Goal: Task Accomplishment & Management: Complete application form

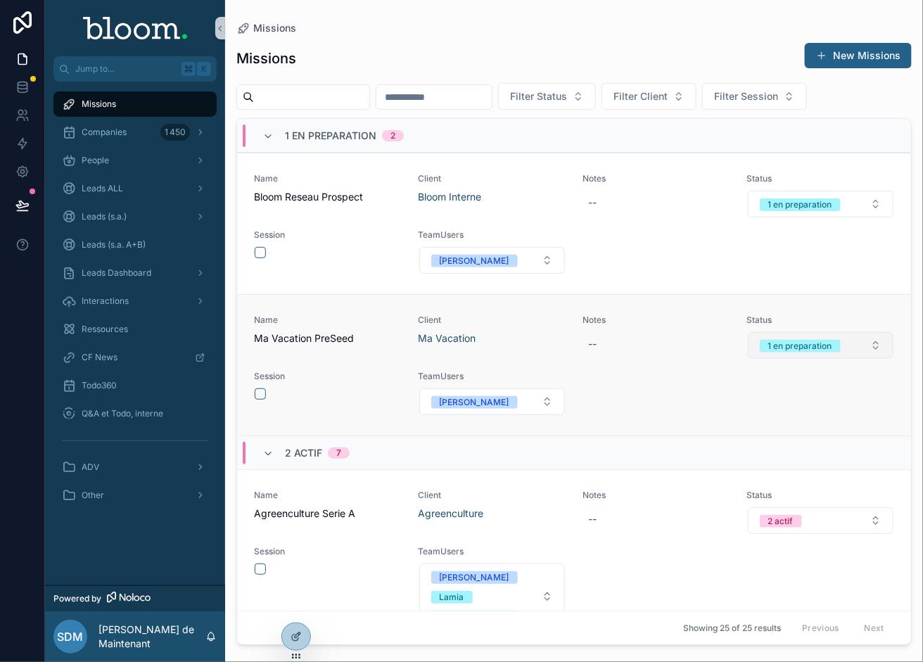
click at [837, 359] on button "1 en preparation" at bounding box center [821, 345] width 146 height 27
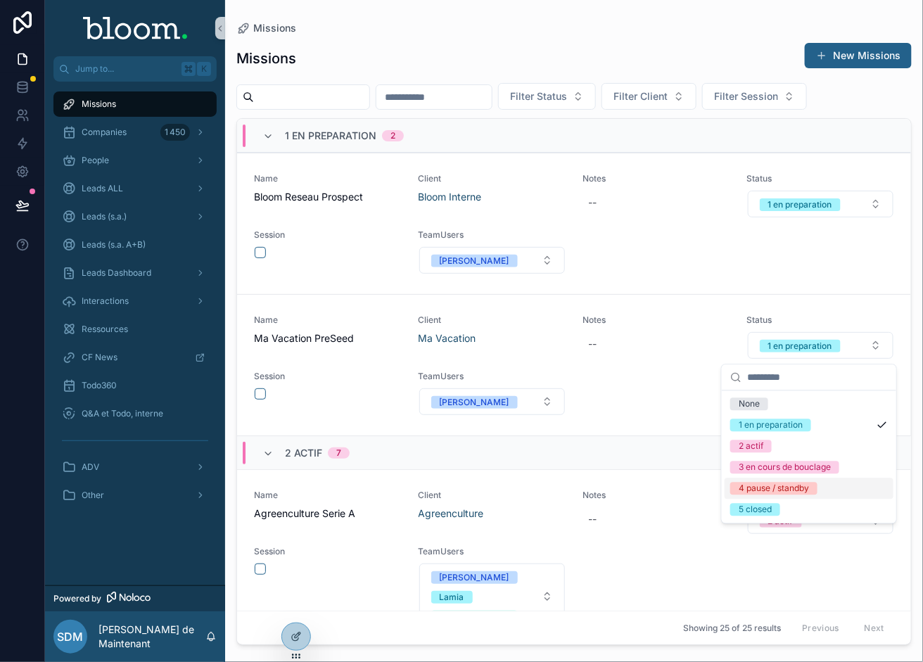
click at [751, 481] on div "4 pause / standby" at bounding box center [808, 488] width 169 height 21
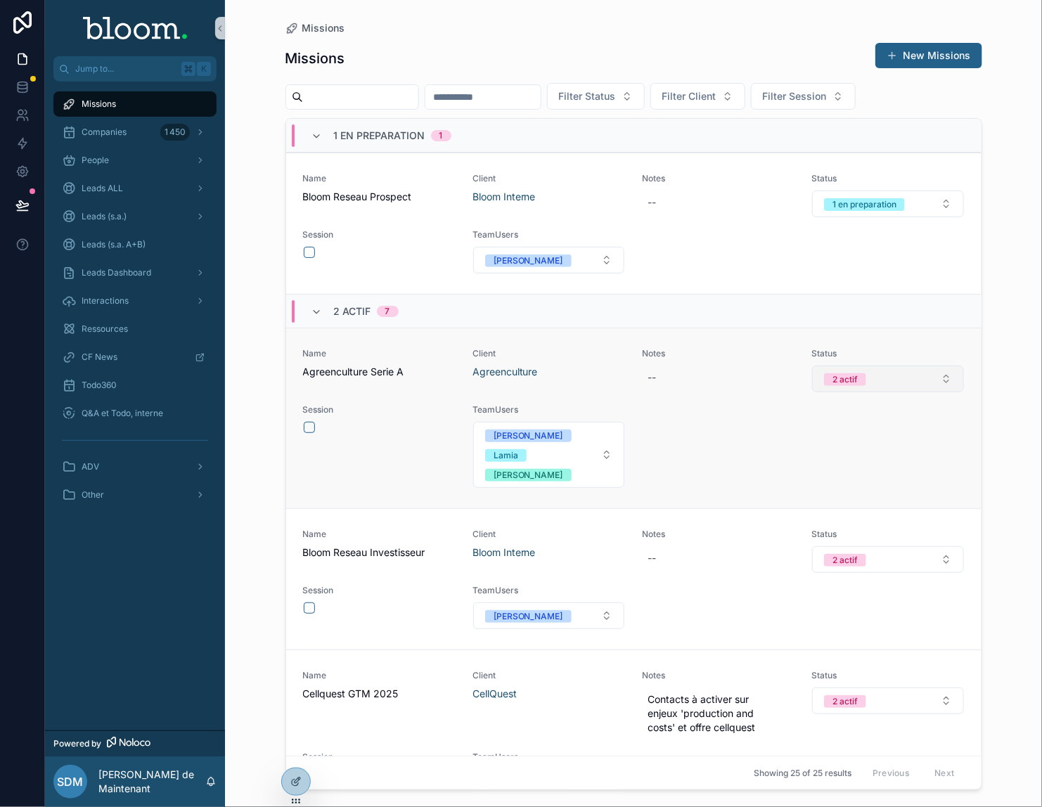
click at [875, 383] on button "2 actif" at bounding box center [887, 379] width 151 height 27
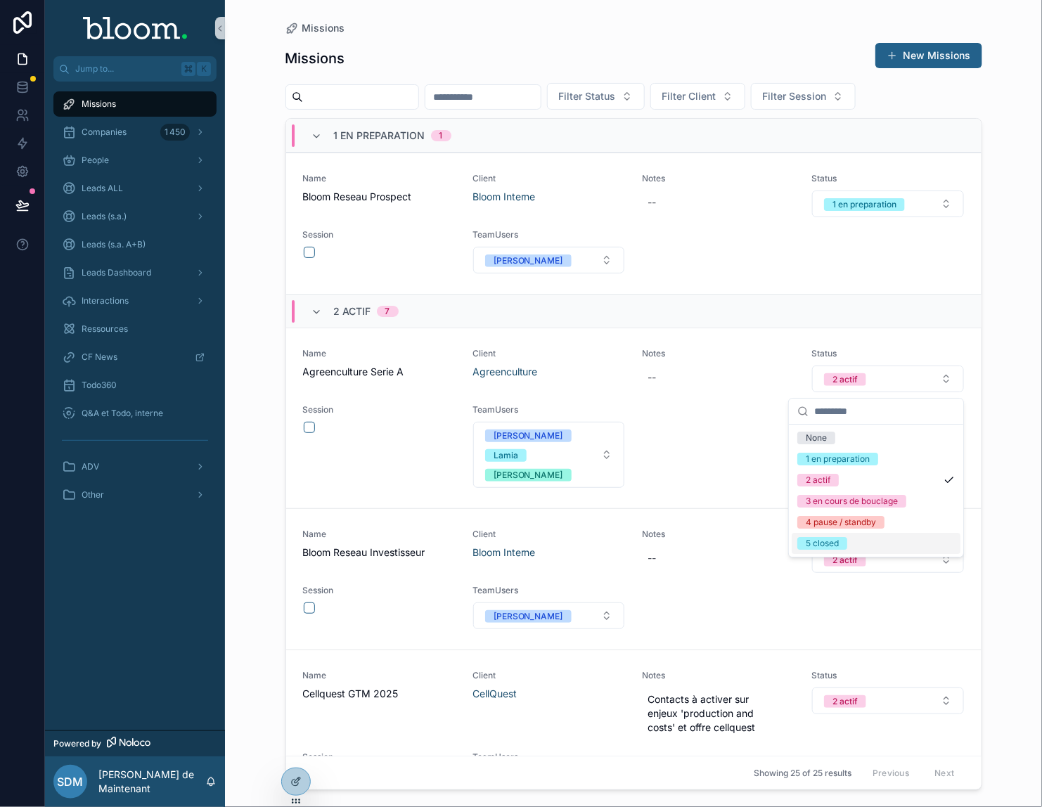
click at [828, 539] on div "5 closed" at bounding box center [822, 543] width 33 height 13
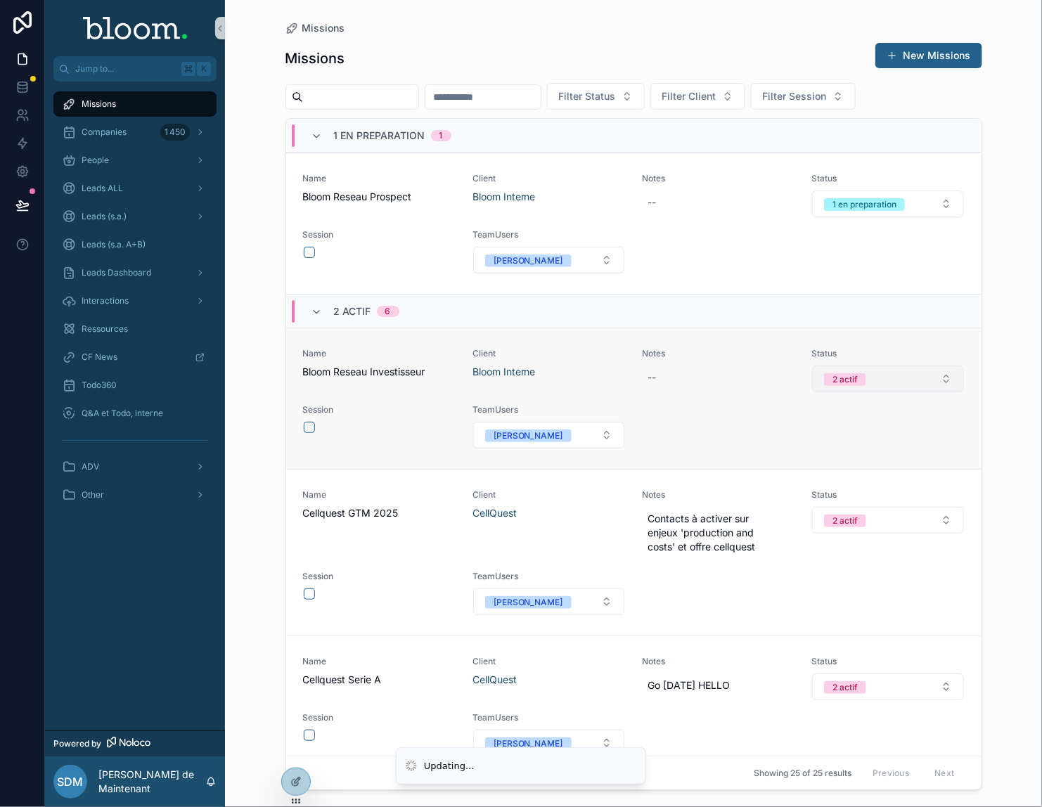
click at [866, 387] on button "2 actif" at bounding box center [887, 379] width 151 height 27
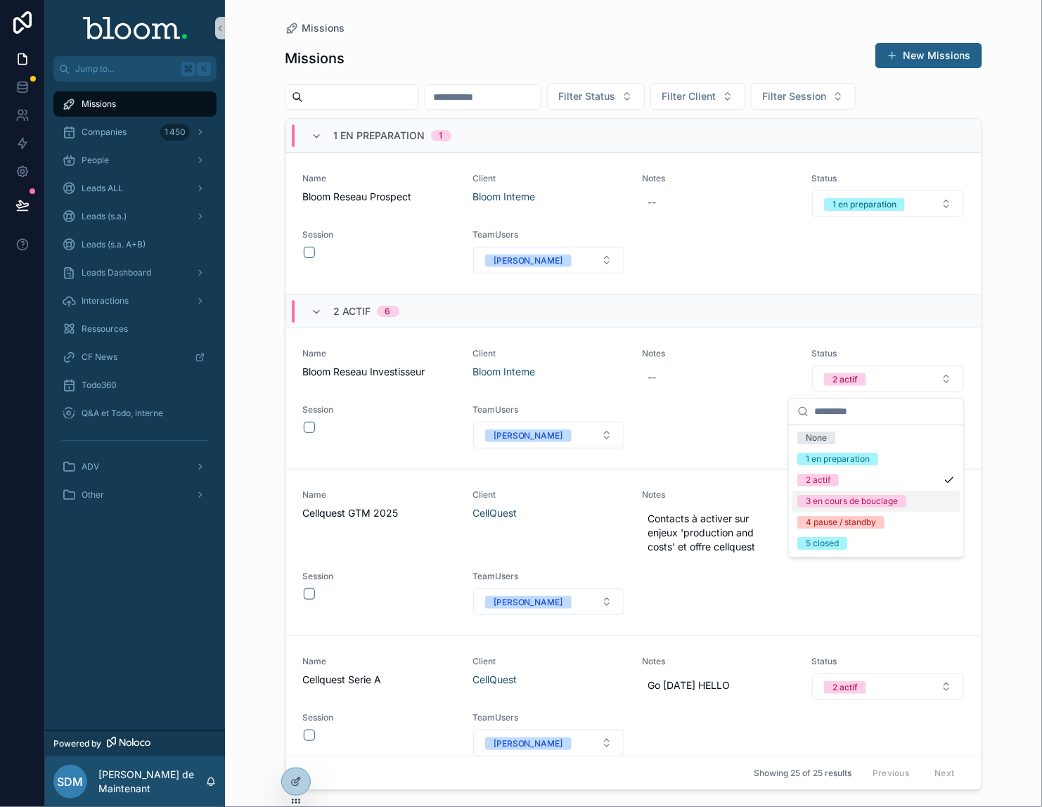
click at [851, 499] on div "3 en cours de bouclage" at bounding box center [852, 501] width 92 height 13
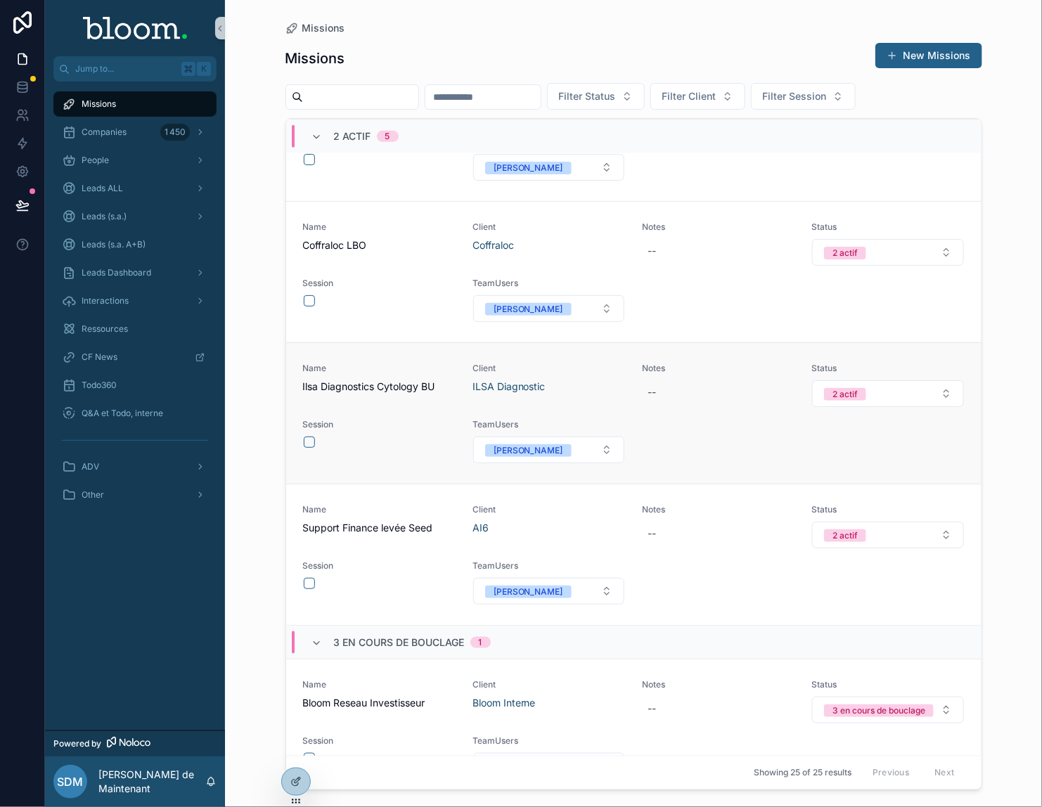
scroll to position [813, 0]
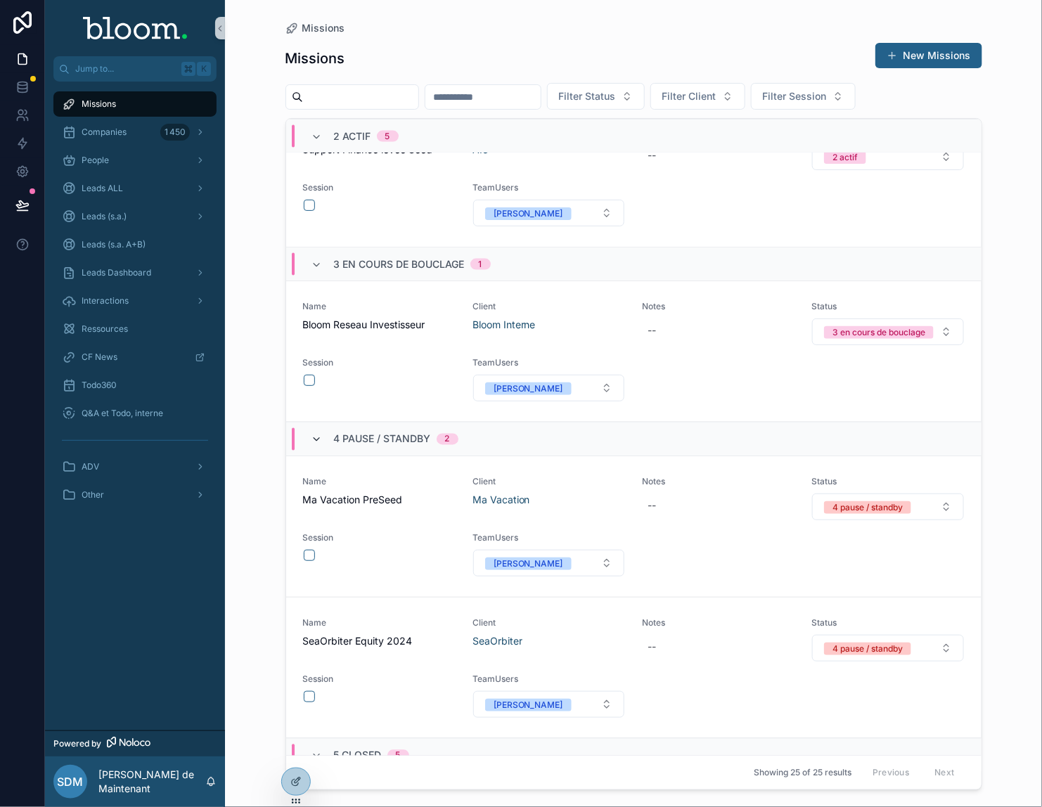
click at [316, 446] on icon "scrollable content" at bounding box center [317, 440] width 11 height 11
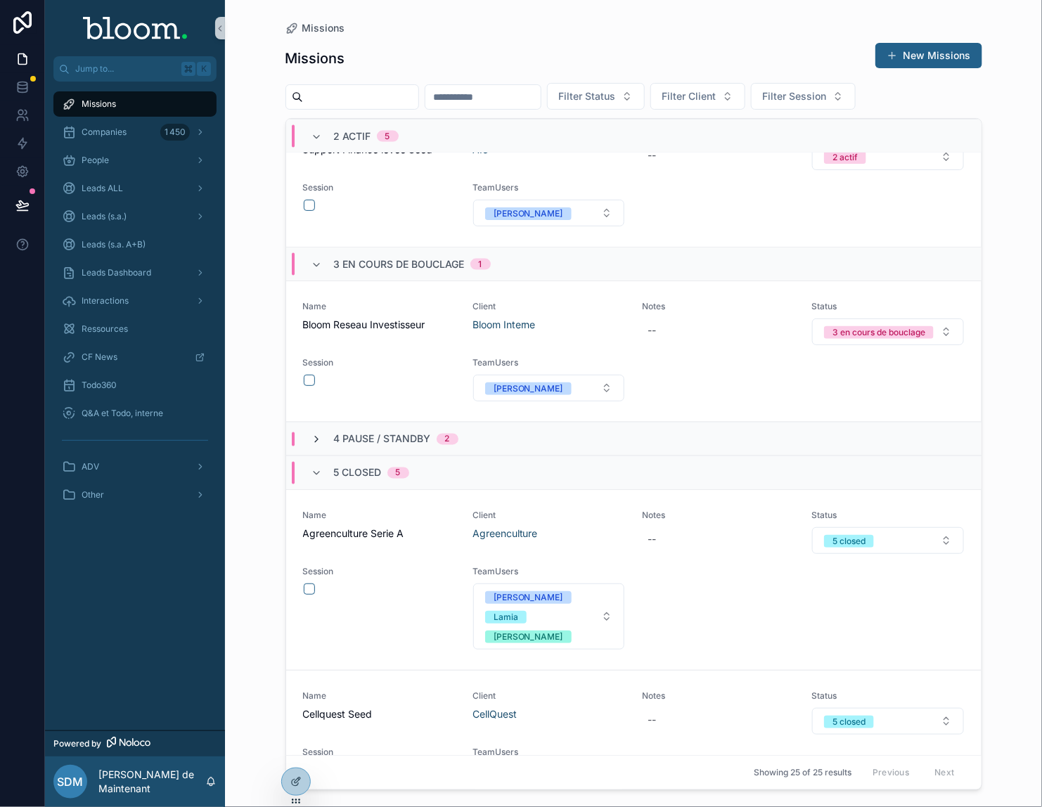
click at [321, 446] on icon "scrollable content" at bounding box center [317, 440] width 11 height 11
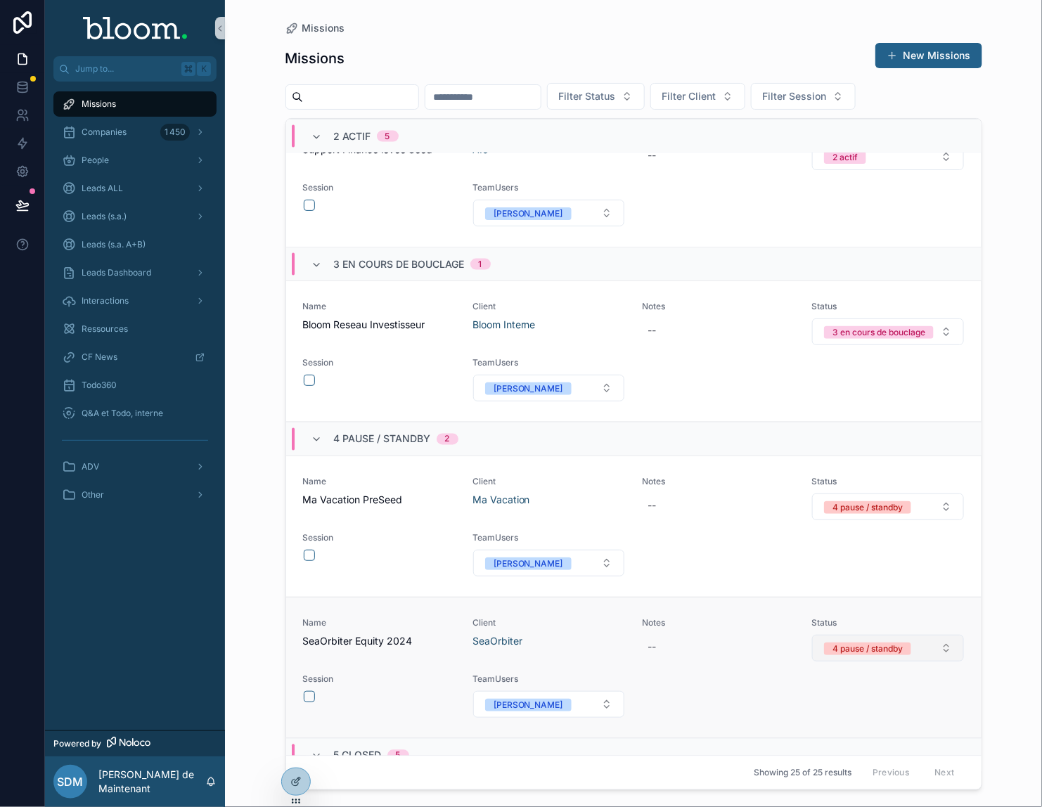
click at [853, 655] on div "4 pause / standby" at bounding box center [868, 649] width 70 height 13
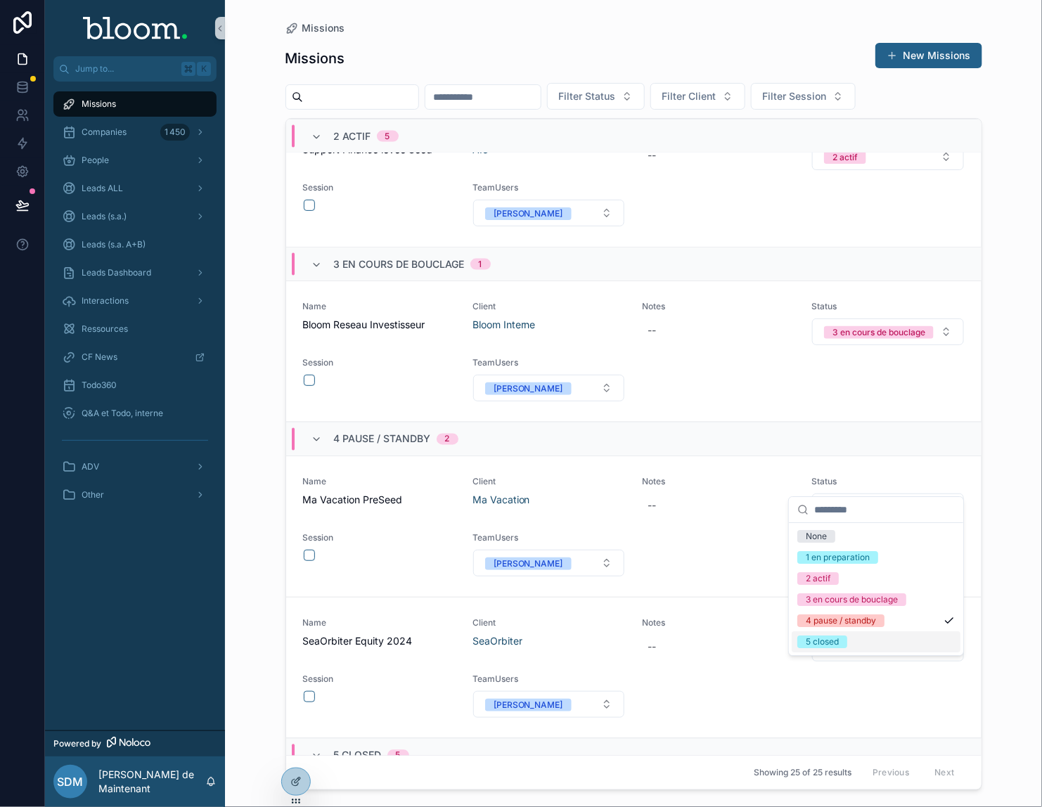
click at [823, 637] on div "5 closed" at bounding box center [822, 642] width 33 height 13
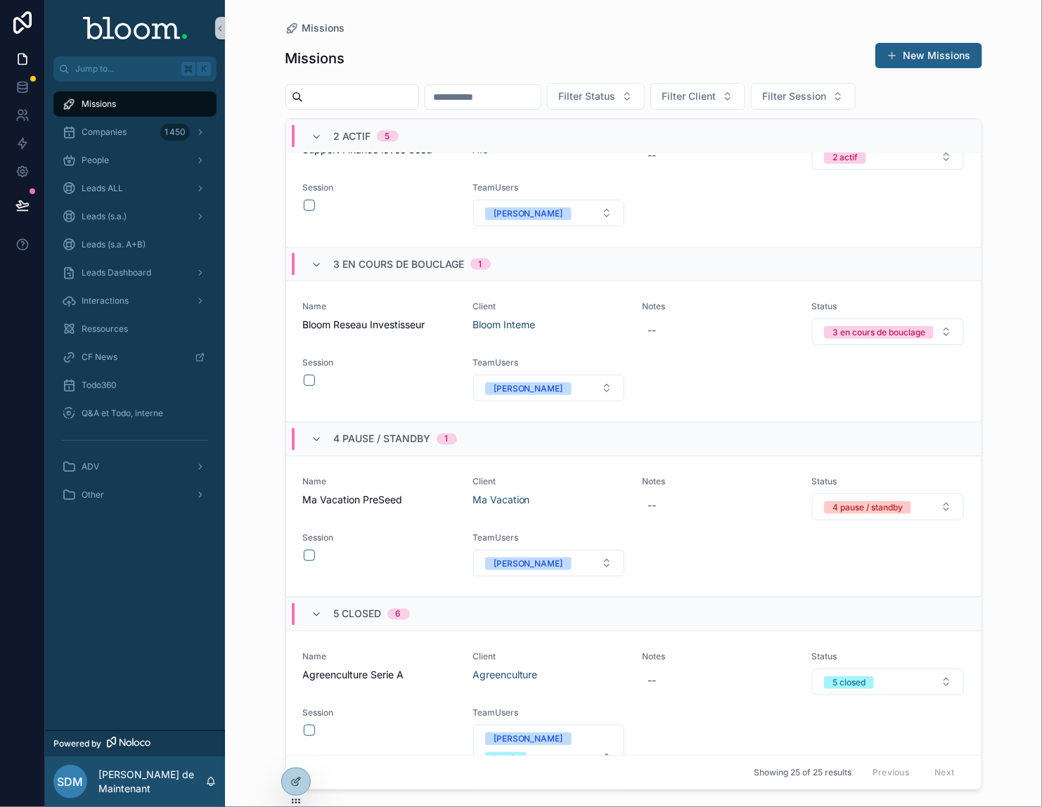
click at [886, 661] on button "5 closed" at bounding box center [887, 682] width 151 height 27
click at [849, 639] on div "3 en cours de bouclage" at bounding box center [852, 633] width 92 height 13
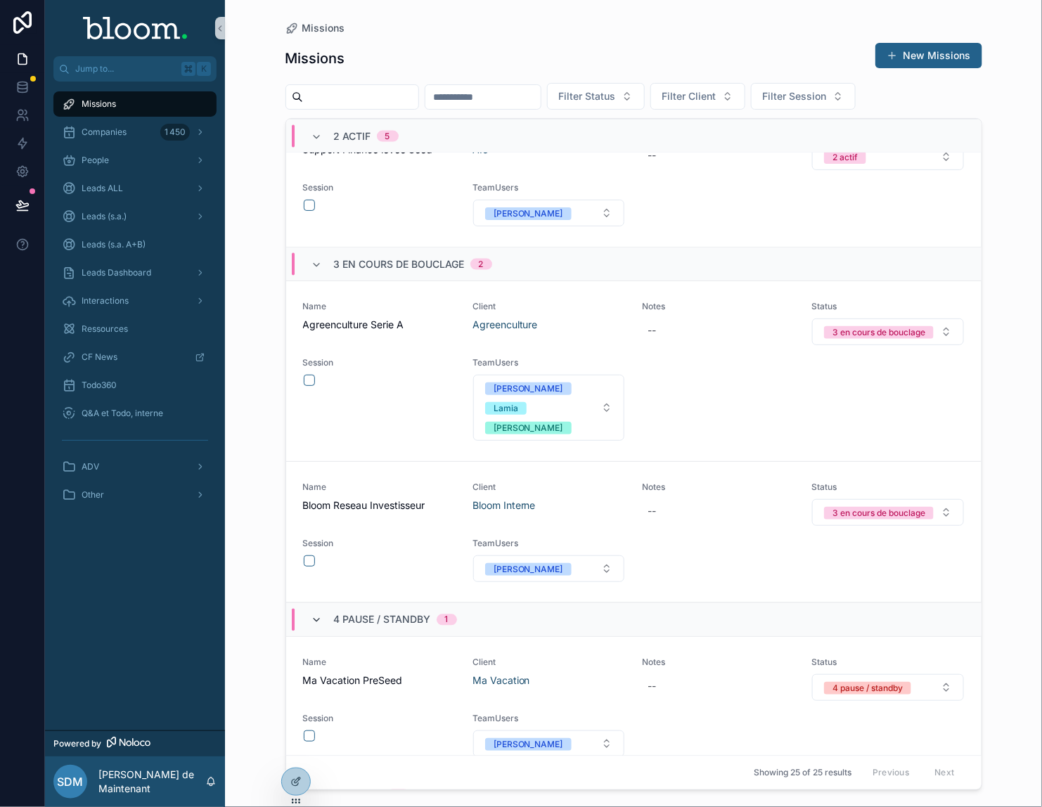
click at [319, 627] on icon "scrollable content" at bounding box center [317, 620] width 11 height 11
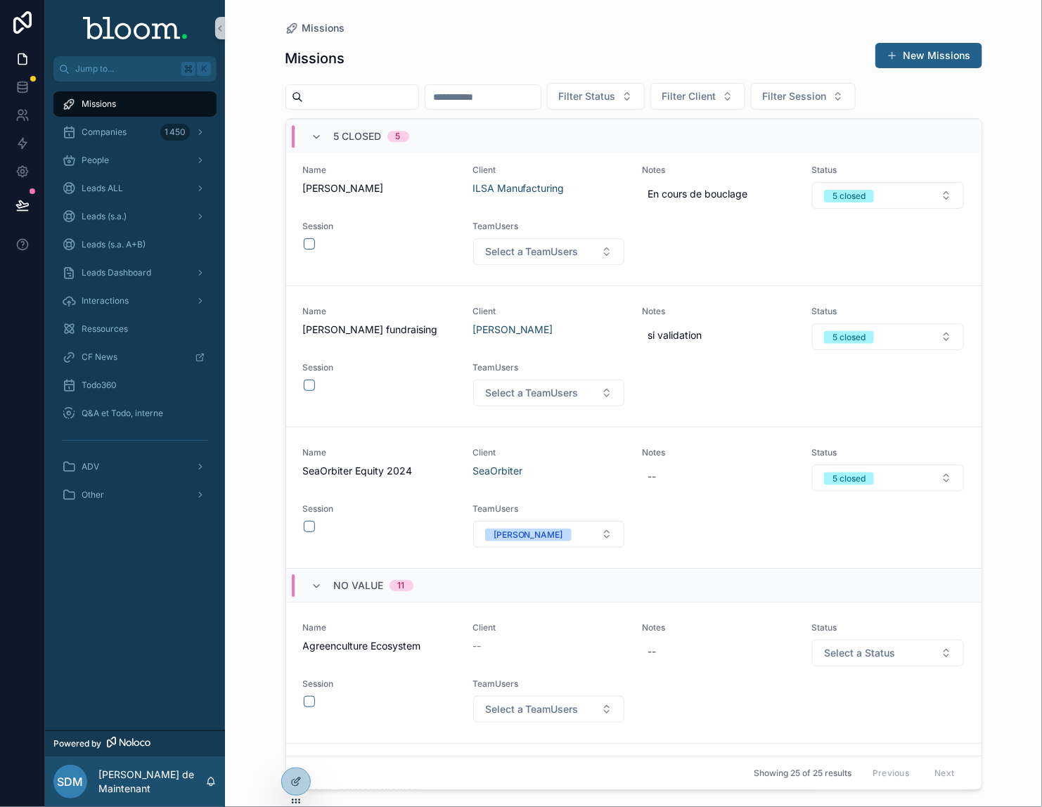
scroll to position [1286, 0]
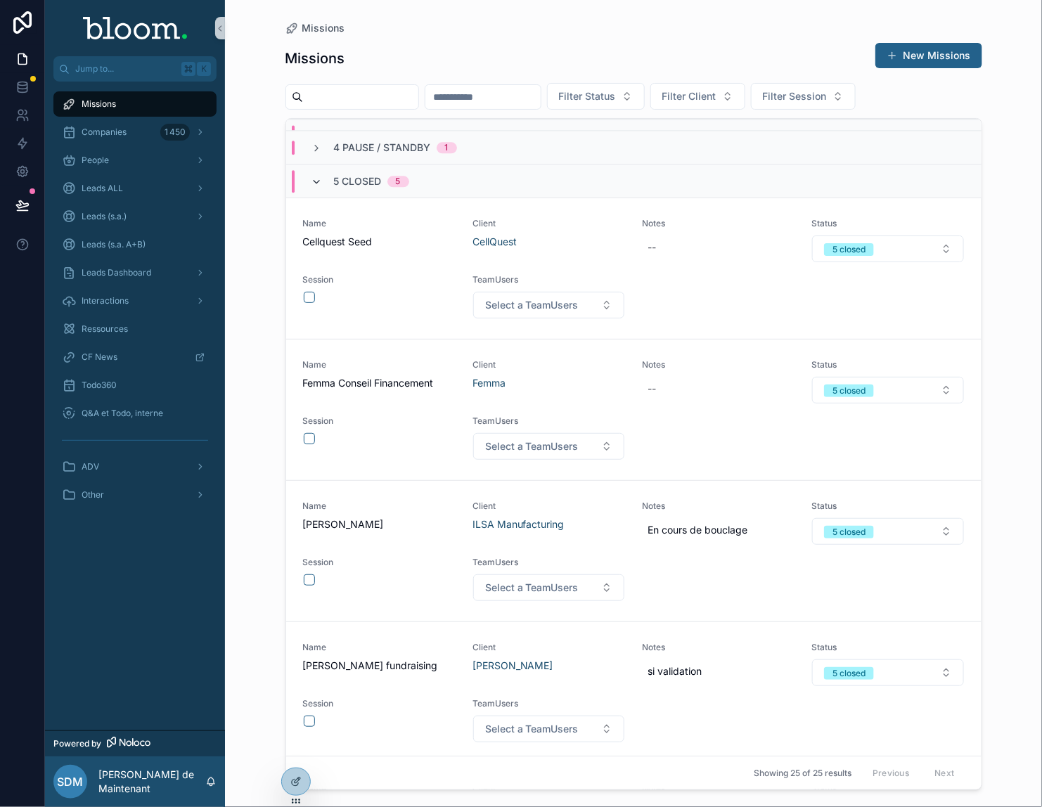
click at [313, 188] on icon "scrollable content" at bounding box center [317, 182] width 11 height 11
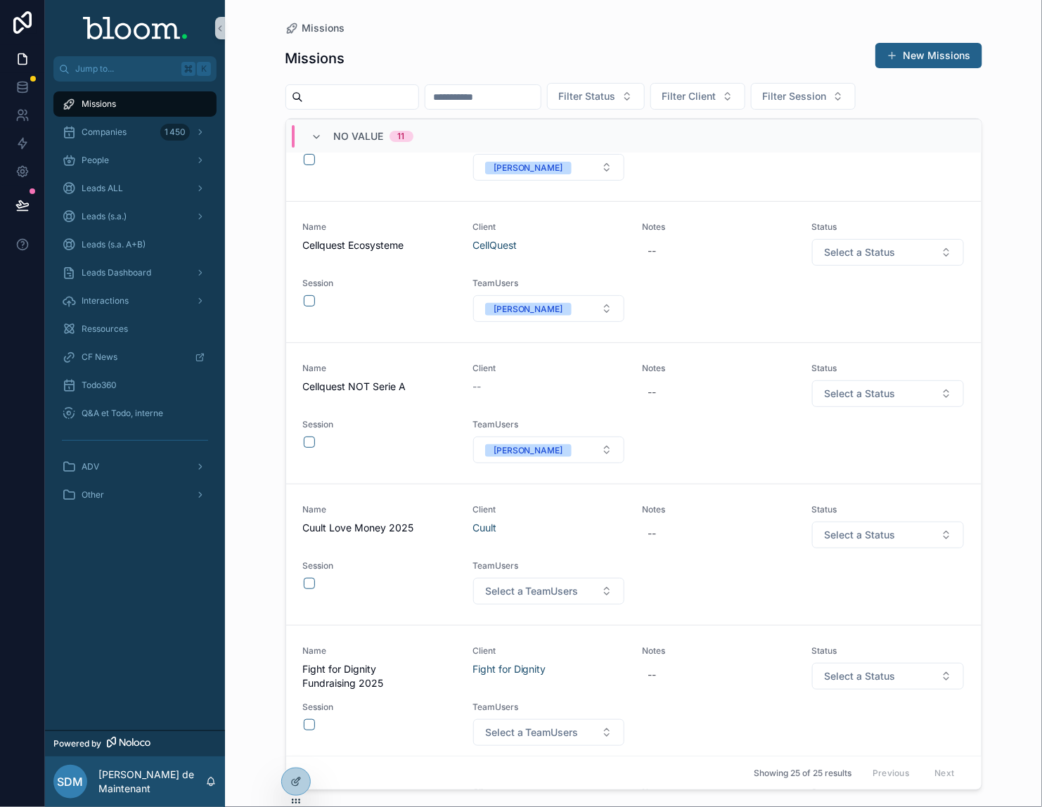
scroll to position [2172, 0]
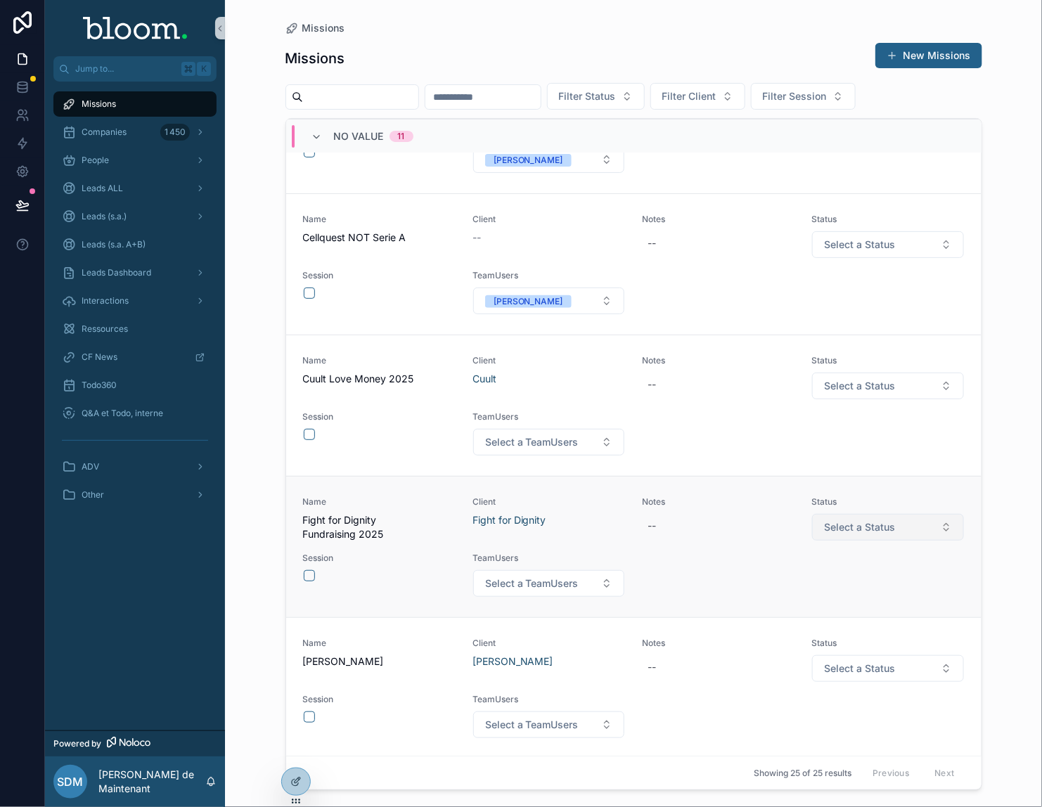
click at [896, 541] on button "Select a Status" at bounding box center [887, 527] width 151 height 27
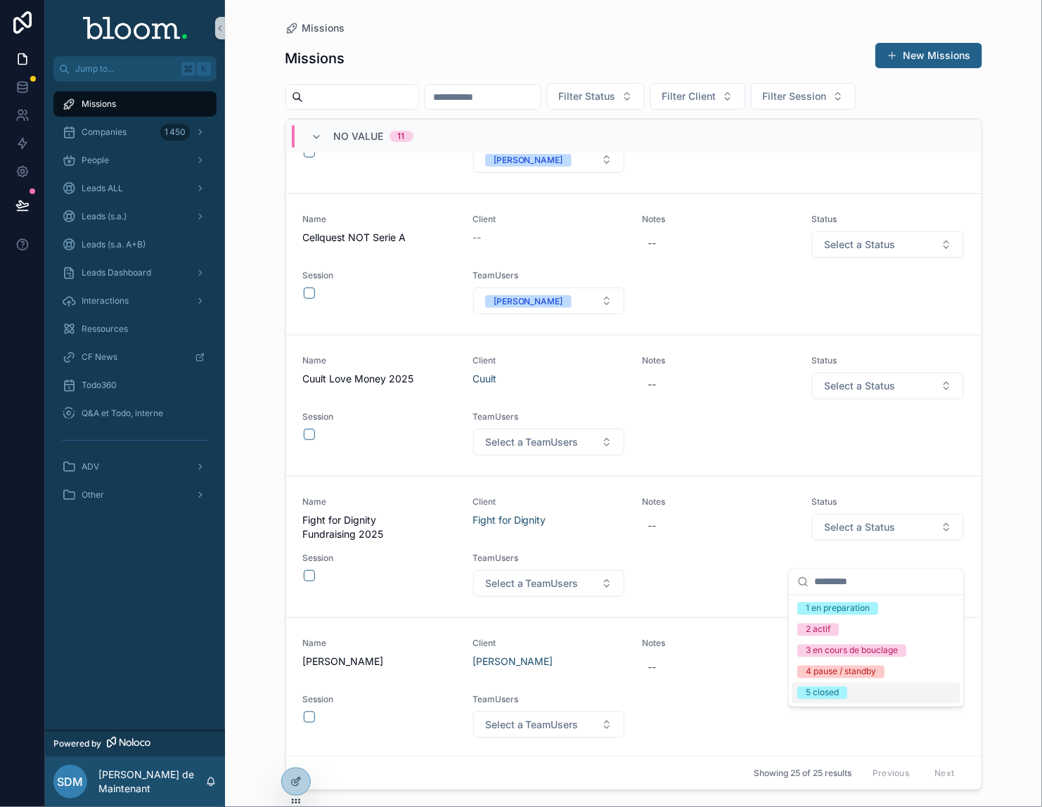
click at [812, 661] on div "5 closed" at bounding box center [822, 693] width 33 height 13
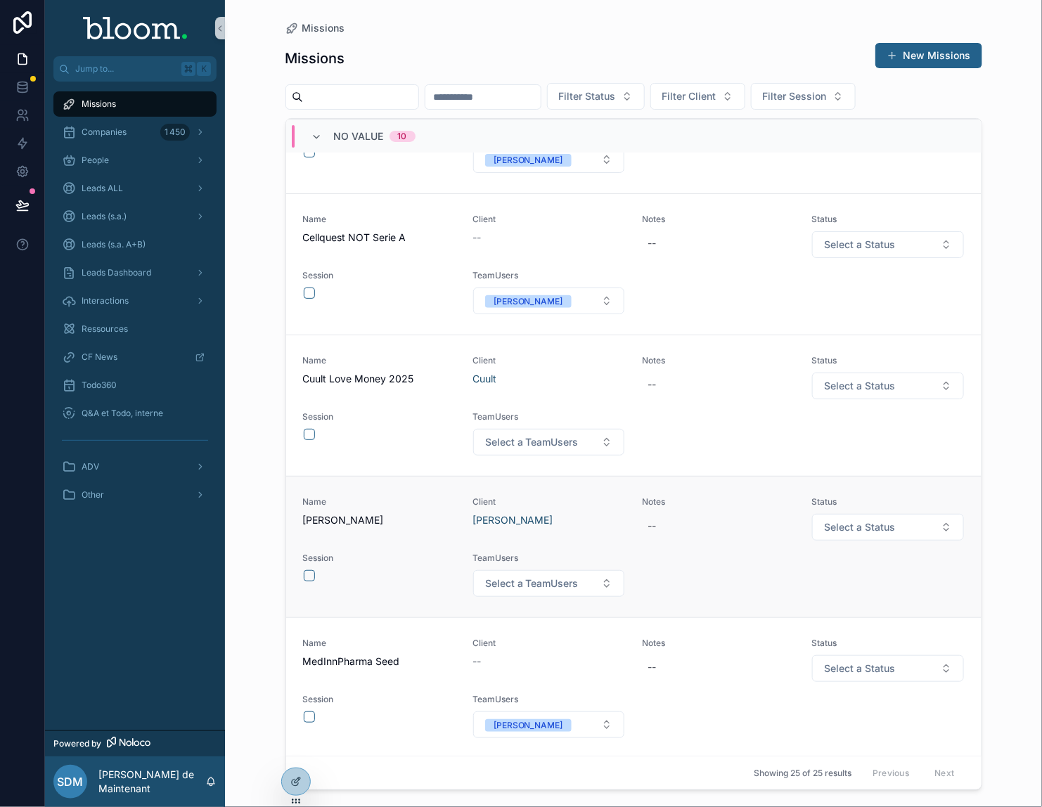
scroll to position [2200, 0]
click at [471, 101] on input "scrollable content" at bounding box center [482, 97] width 115 height 20
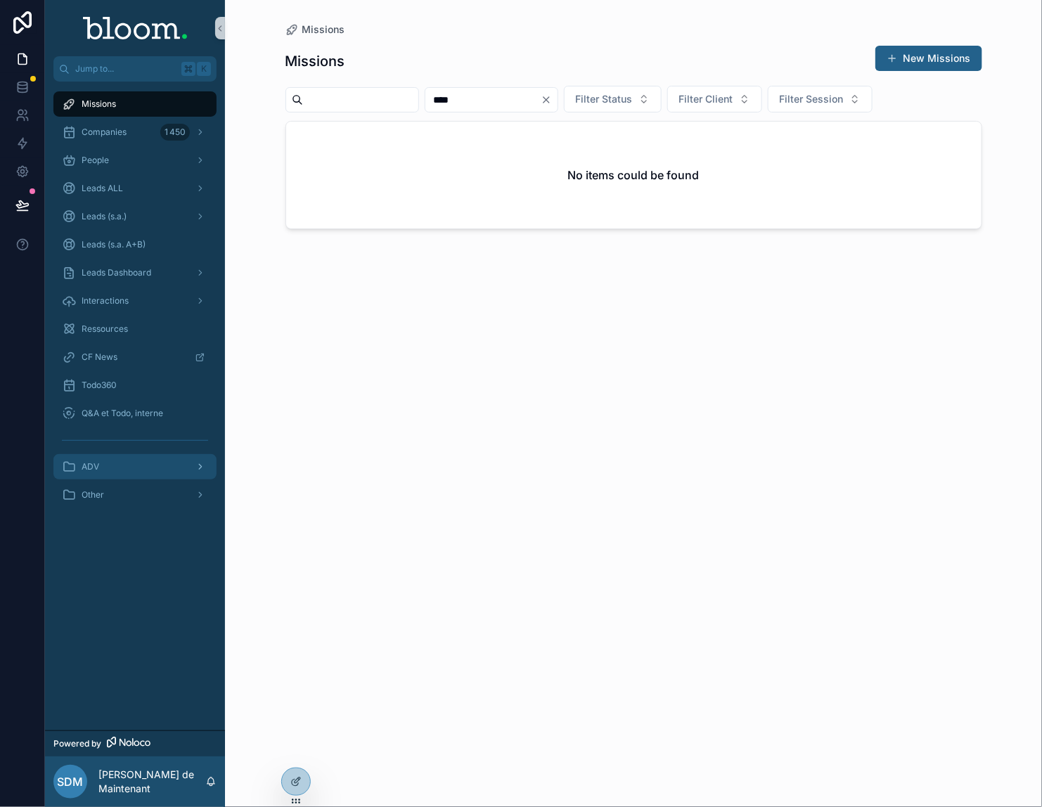
type input "****"
click at [114, 467] on div "ADV" at bounding box center [135, 467] width 146 height 23
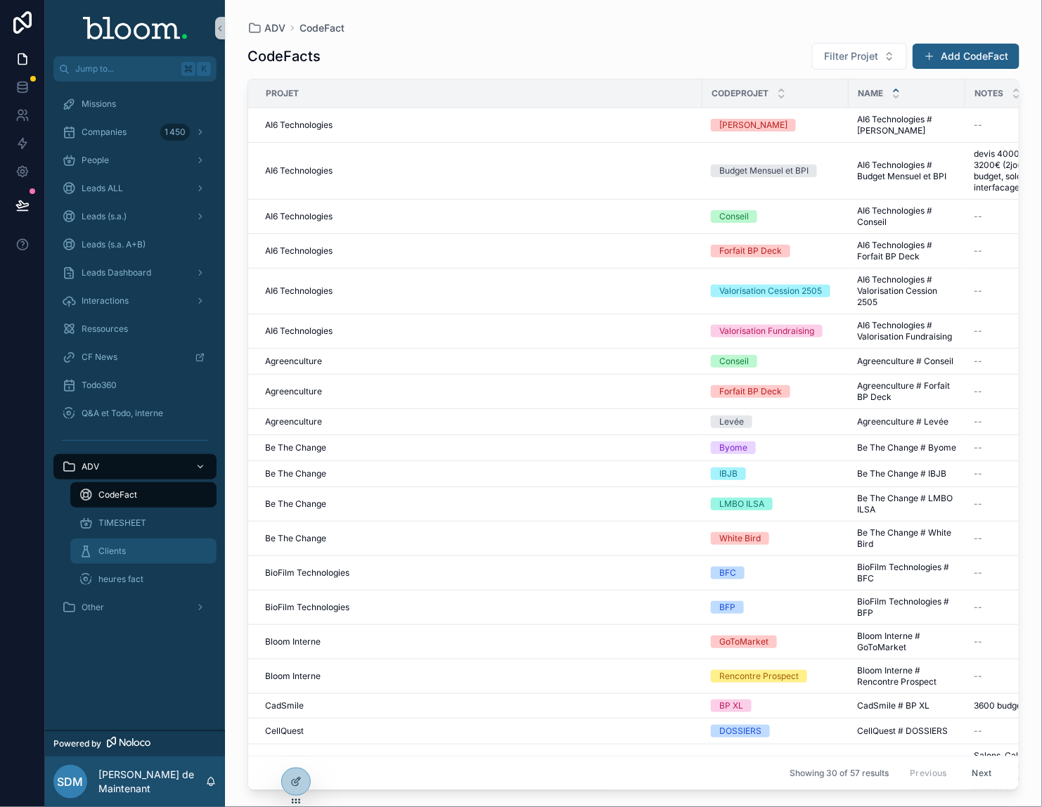
click at [87, 548] on icon "scrollable content" at bounding box center [86, 551] width 14 height 14
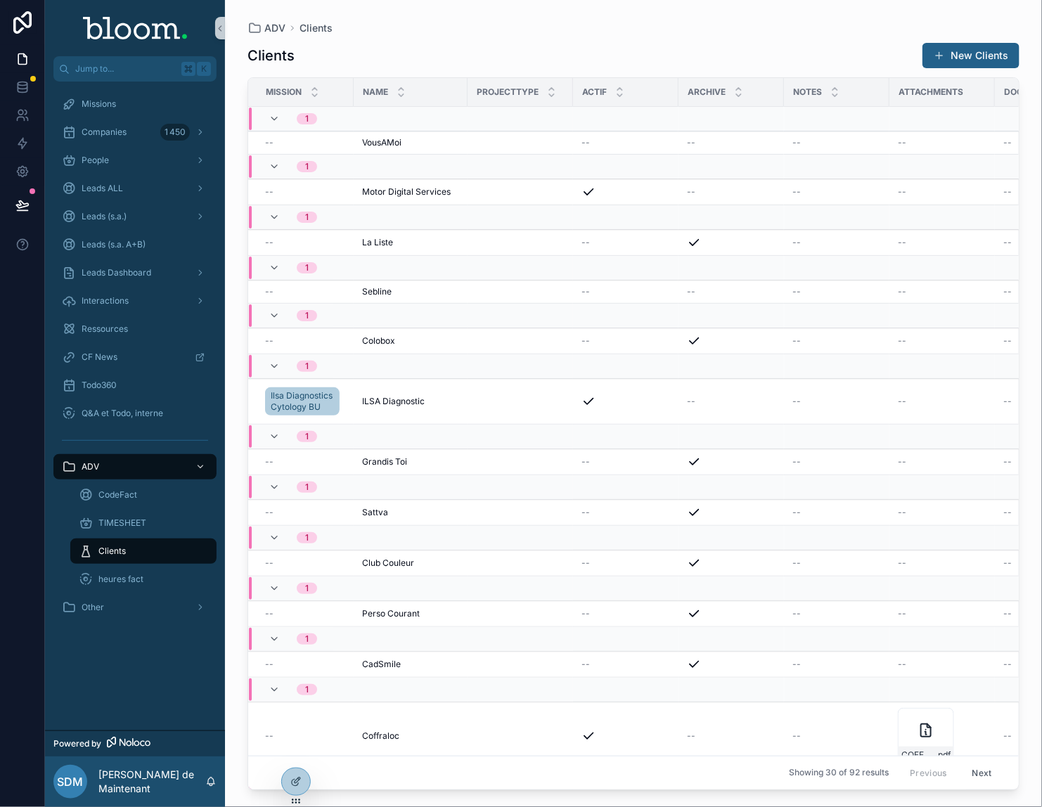
click at [378, 93] on span "Name" at bounding box center [375, 92] width 25 height 11
click at [110, 105] on span "Missions" at bounding box center [99, 103] width 34 height 11
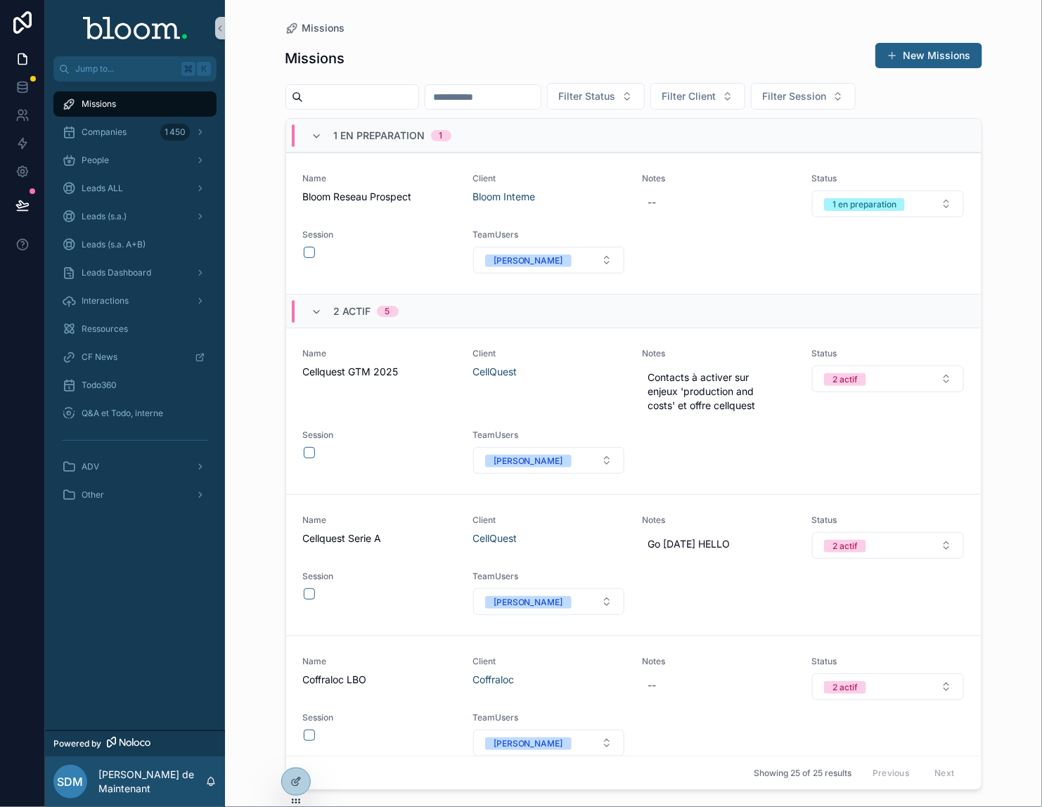
click at [909, 53] on button "New Missions" at bounding box center [929, 55] width 107 height 25
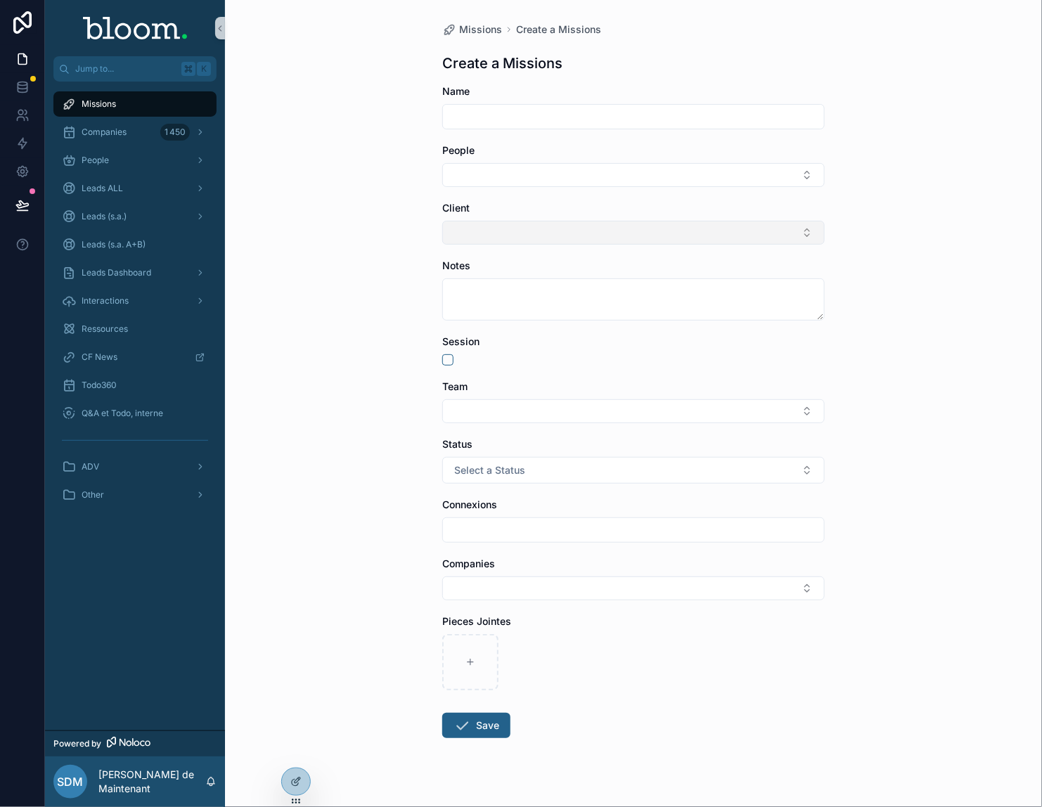
click at [471, 234] on button "Select Button" at bounding box center [633, 233] width 383 height 24
click at [113, 188] on span "Leads ALL" at bounding box center [102, 188] width 41 height 11
